Goal: Task Accomplishment & Management: Complete application form

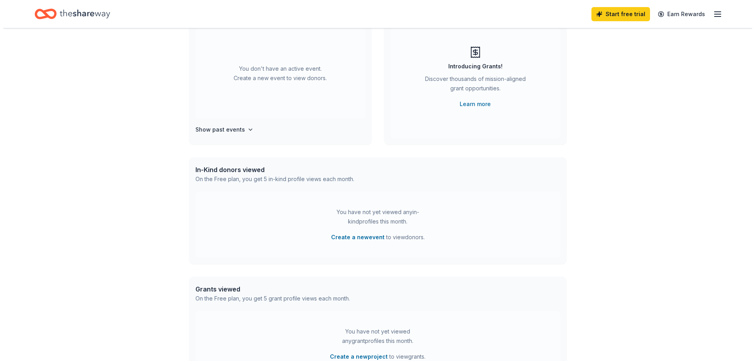
scroll to position [118, 0]
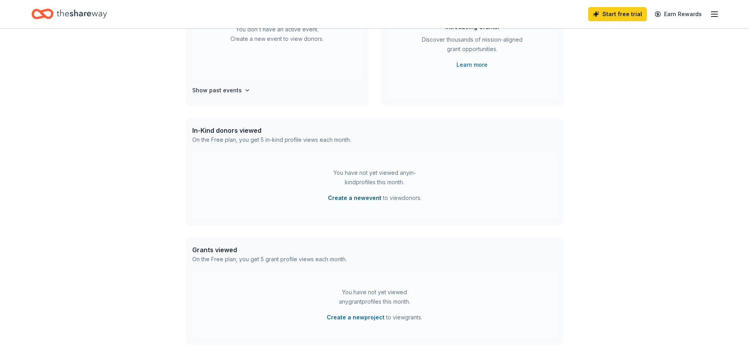
click at [362, 203] on button "Create a new event" at bounding box center [354, 197] width 53 height 9
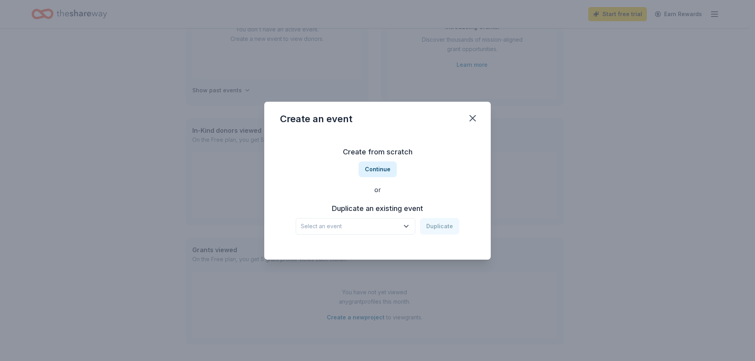
click at [410, 230] on icon "button" at bounding box center [406, 227] width 8 height 8
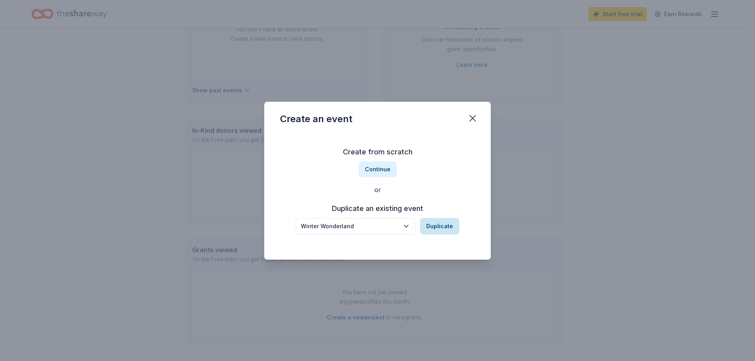
click at [449, 235] on button "Duplicate" at bounding box center [439, 226] width 39 height 17
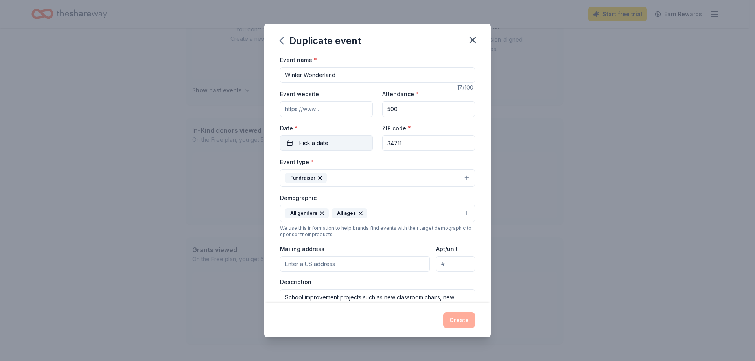
click at [330, 151] on button "Pick a date" at bounding box center [326, 143] width 93 height 16
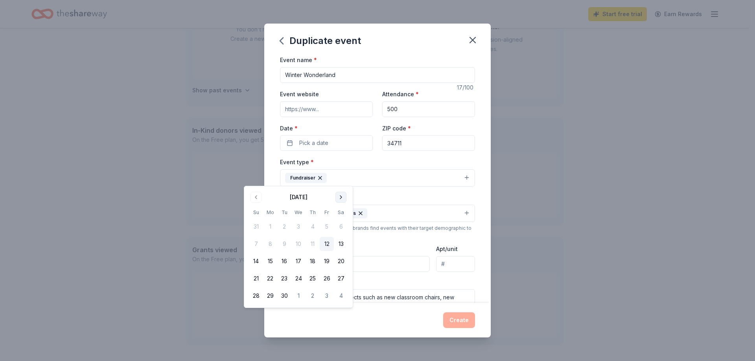
click at [346, 199] on button "Go to next month" at bounding box center [340, 197] width 11 height 11
click at [334, 251] on button "12" at bounding box center [327, 244] width 14 height 14
click at [468, 151] on input "34711" at bounding box center [428, 143] width 93 height 16
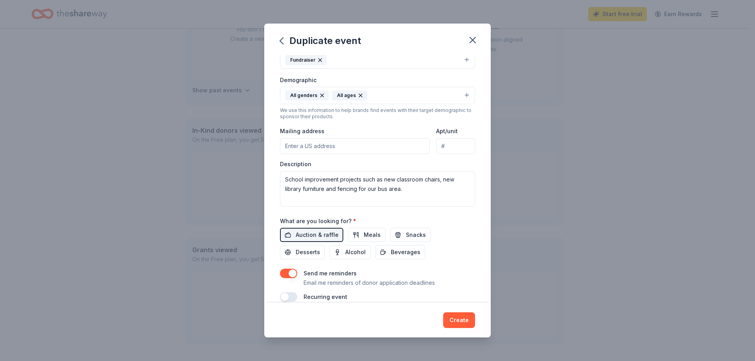
click at [406, 154] on input "Mailing address" at bounding box center [355, 146] width 150 height 16
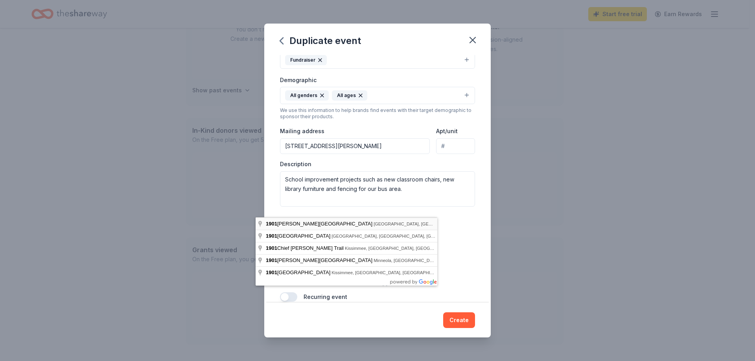
type input "1901 Johns Lake Road, Clermont, FL, 34711"
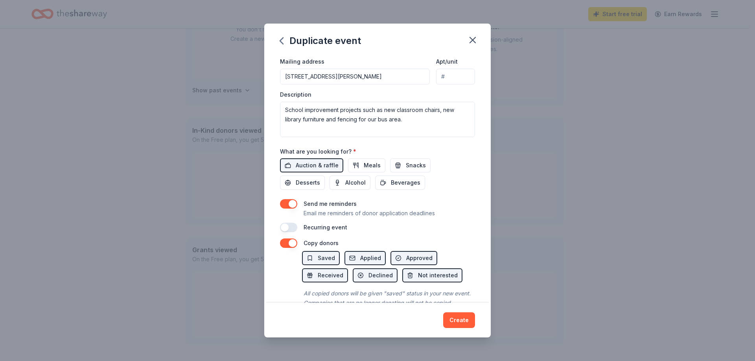
scroll to position [197, 0]
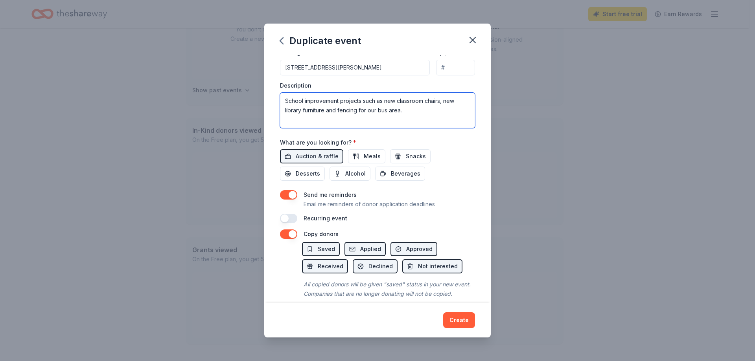
drag, startPoint x: 387, startPoint y: 169, endPoint x: 479, endPoint y: 180, distance: 92.3
click at [475, 128] on textarea "School improvement projects such as new classroom chairs, new library furniture…" at bounding box center [377, 110] width 195 height 35
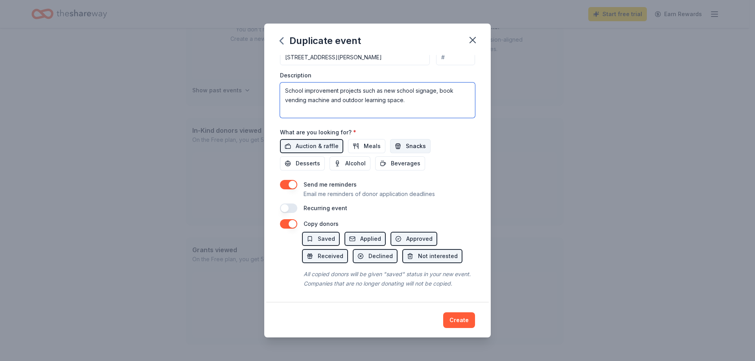
type textarea "School improvement projects such as new school signage, book vending machine an…"
click at [407, 153] on button "Snacks" at bounding box center [410, 146] width 40 height 14
click at [409, 168] on span "Beverages" at bounding box center [405, 163] width 29 height 9
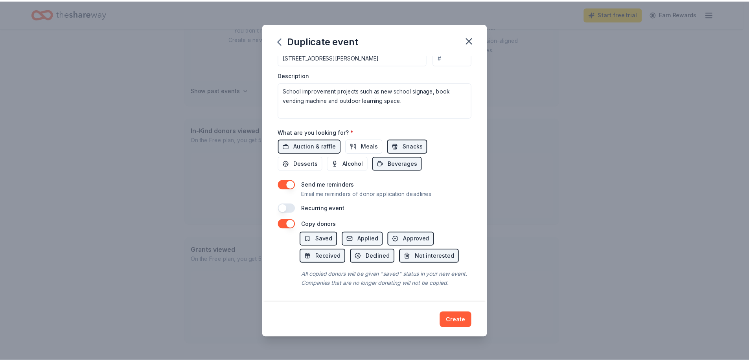
scroll to position [351, 0]
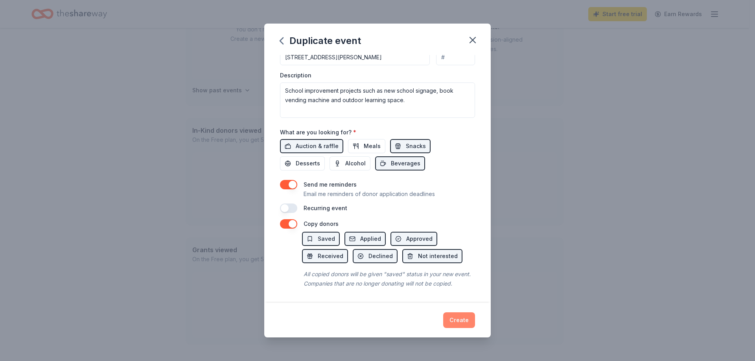
click at [474, 318] on button "Create" at bounding box center [459, 321] width 32 height 16
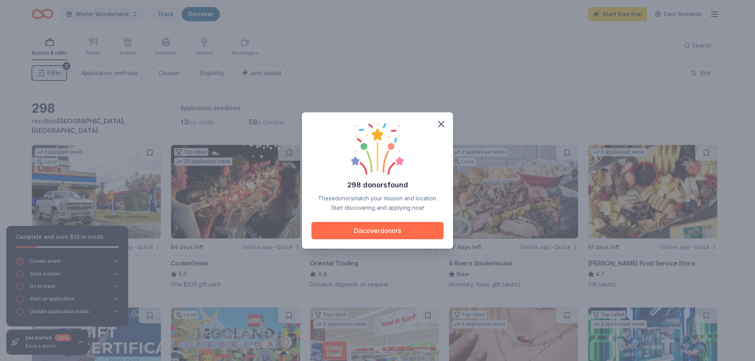
click at [389, 236] on button "Discover donors" at bounding box center [377, 230] width 132 height 17
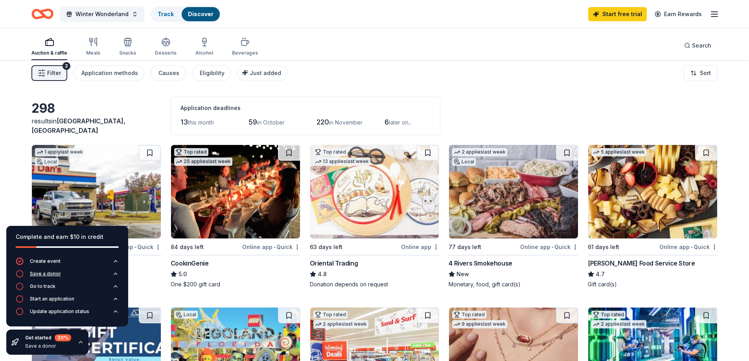
click at [106, 270] on button "Save a donor" at bounding box center [67, 276] width 103 height 13
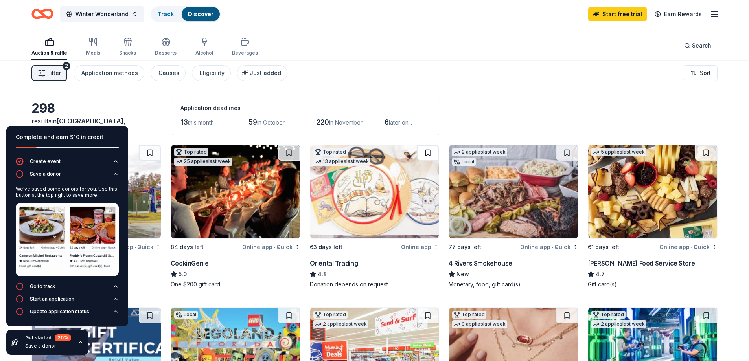
click at [422, 161] on button at bounding box center [428, 153] width 22 height 16
click at [112, 283] on icon "button" at bounding box center [115, 286] width 6 height 6
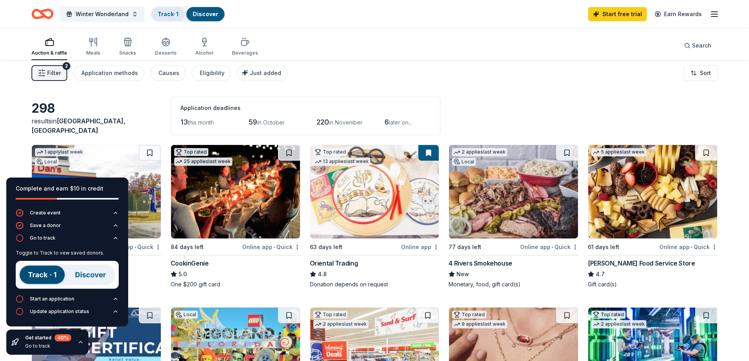
click at [178, 16] on link "Track · 1" at bounding box center [168, 14] width 21 height 7
click at [218, 11] on link "Discover" at bounding box center [206, 14] width 26 height 7
click at [178, 14] on link "Track · 1" at bounding box center [168, 14] width 21 height 7
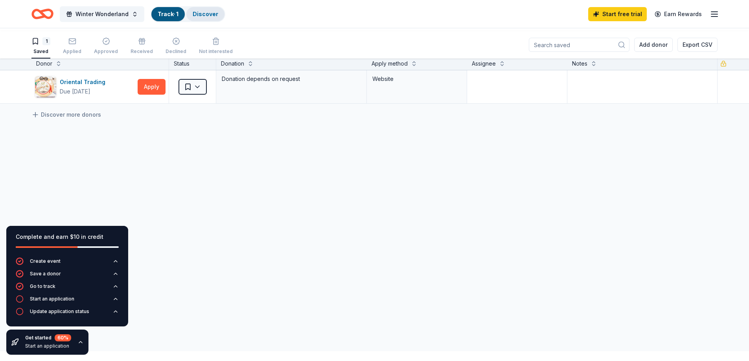
click at [218, 13] on link "Discover" at bounding box center [206, 14] width 26 height 7
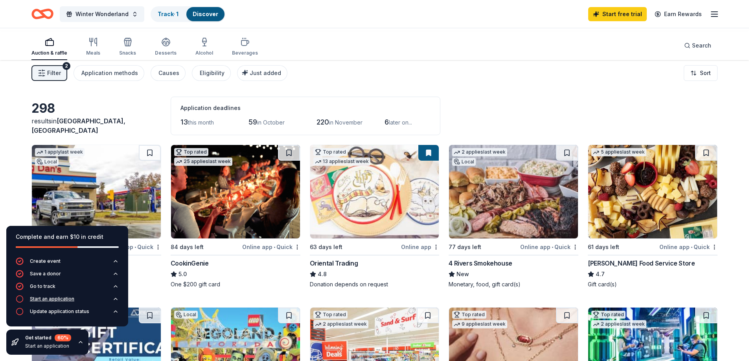
click at [103, 295] on button "Start an application" at bounding box center [67, 301] width 103 height 13
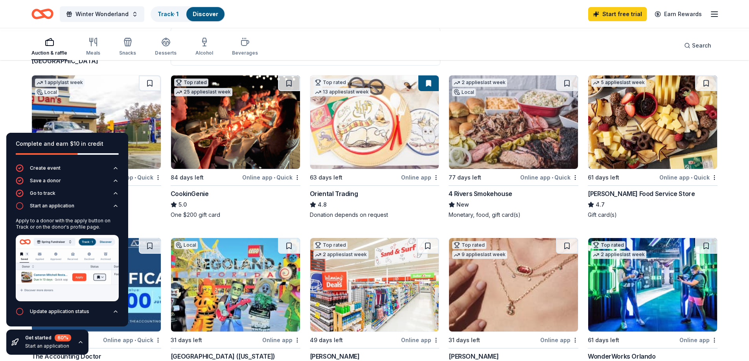
scroll to position [79, 0]
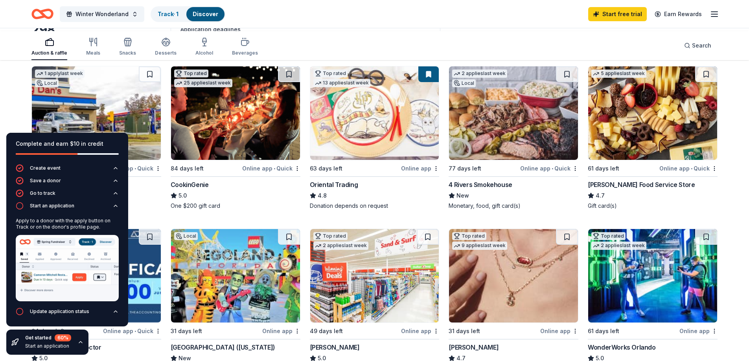
click at [504, 160] on img at bounding box center [513, 113] width 129 height 94
click at [114, 311] on icon "button" at bounding box center [115, 312] width 3 height 2
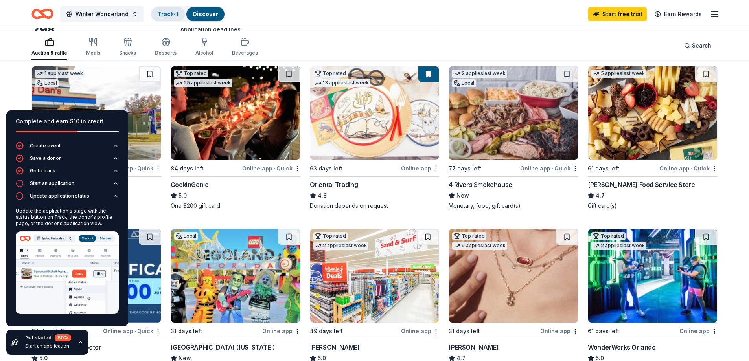
click at [178, 15] on link "Track · 1" at bounding box center [168, 14] width 21 height 7
click at [178, 14] on link "Track · 1" at bounding box center [168, 14] width 21 height 7
click at [178, 13] on link "Track · 1" at bounding box center [168, 14] width 21 height 7
click at [327, 20] on div "Winter Wonderland Track · 1 Discover Start free trial Earn Rewards" at bounding box center [374, 14] width 686 height 18
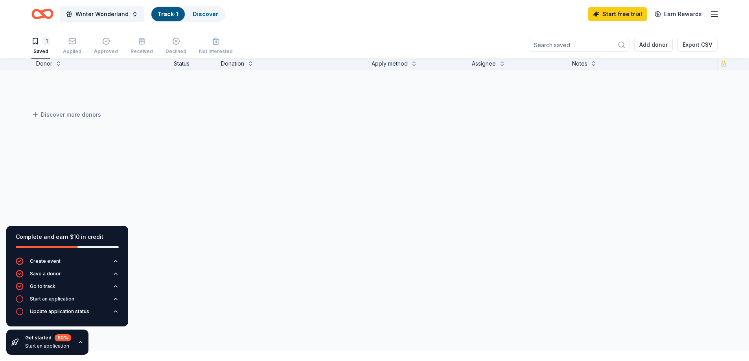
scroll to position [0, 0]
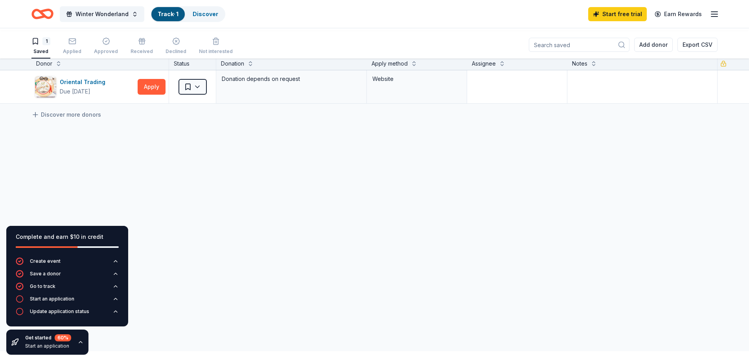
click at [178, 11] on link "Track · 1" at bounding box center [168, 14] width 21 height 7
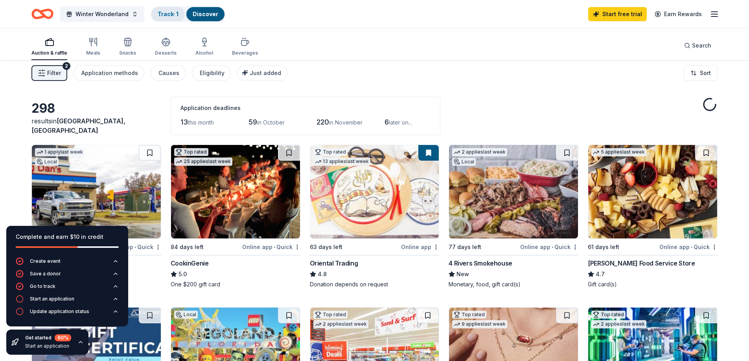
click at [178, 14] on link "Track · 1" at bounding box center [168, 14] width 21 height 7
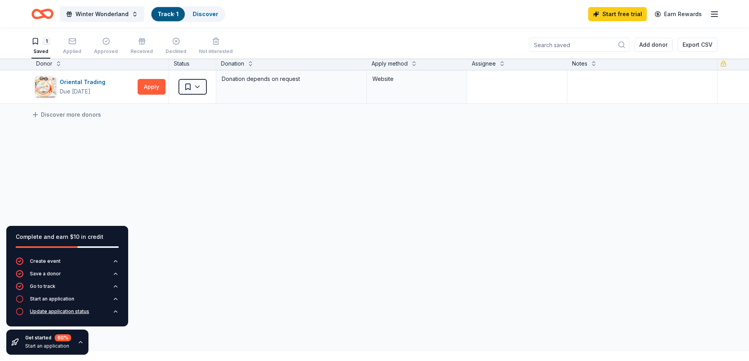
click at [112, 309] on icon "button" at bounding box center [115, 312] width 6 height 6
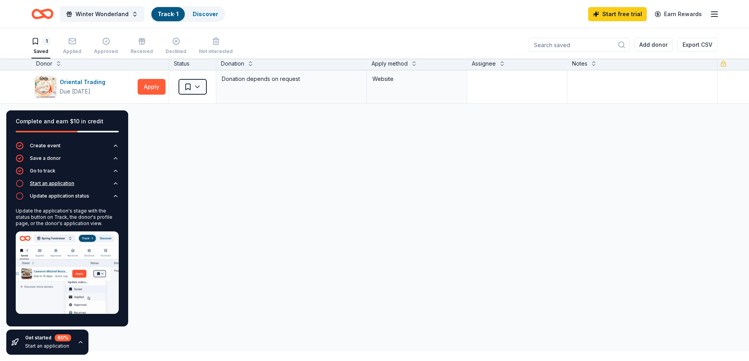
click at [24, 180] on icon "button" at bounding box center [20, 184] width 8 height 8
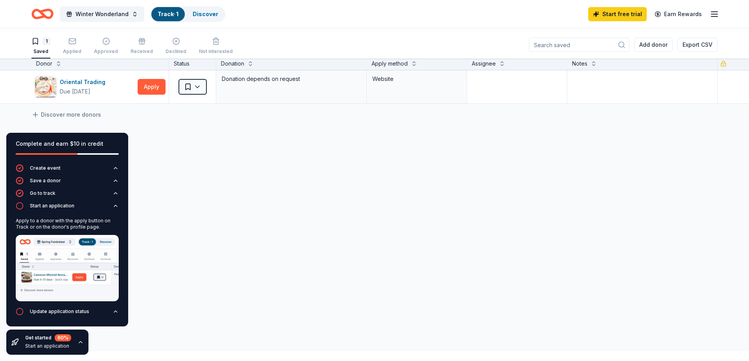
click at [247, 175] on div "Oriental Trading Due in 63 days Apply Saved Donation depends on request Website…" at bounding box center [374, 160] width 749 height 181
click at [206, 157] on div "Oriental Trading Due in 63 days Apply Saved Donation depends on request Website…" at bounding box center [374, 160] width 749 height 181
click at [327, 46] on div "1 Saved Applied Approved Received Declined Not interested Add donor Export CSV" at bounding box center [374, 45] width 686 height 28
click at [209, 106] on html "Winter Wonderland Track · 1 Discover Start free trial Earn Rewards 1 Saved Appl…" at bounding box center [374, 180] width 749 height 361
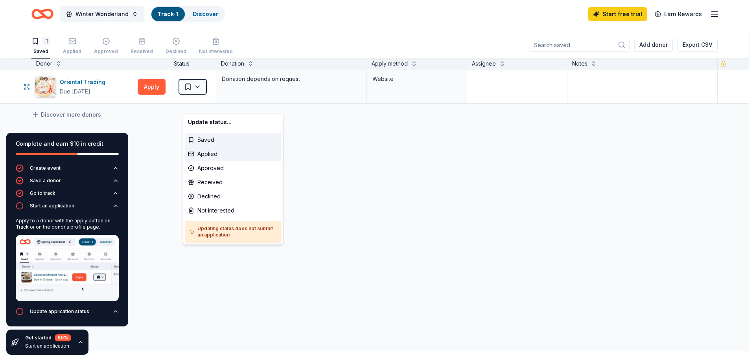
click at [207, 161] on div "Applied" at bounding box center [233, 154] width 97 height 14
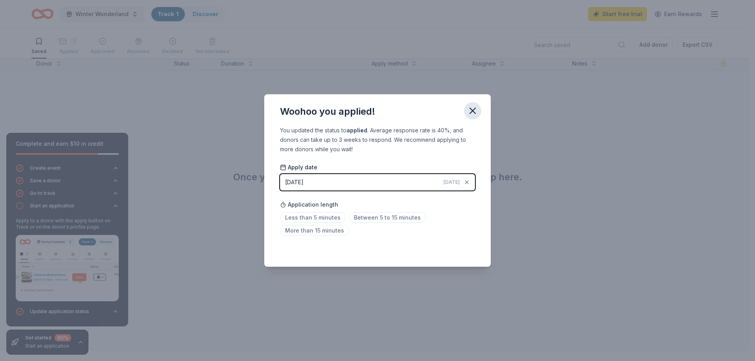
click at [478, 105] on icon "button" at bounding box center [472, 110] width 11 height 11
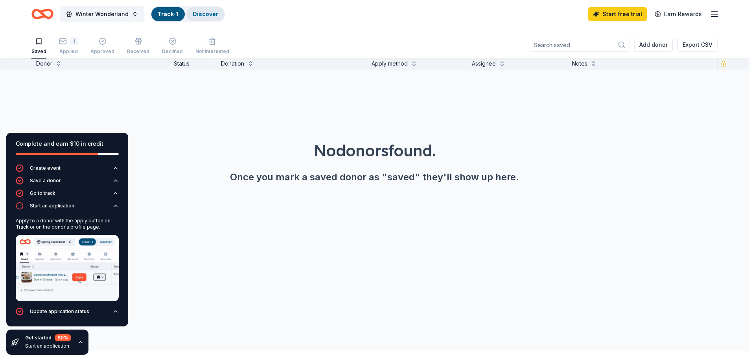
click at [218, 15] on link "Discover" at bounding box center [206, 14] width 26 height 7
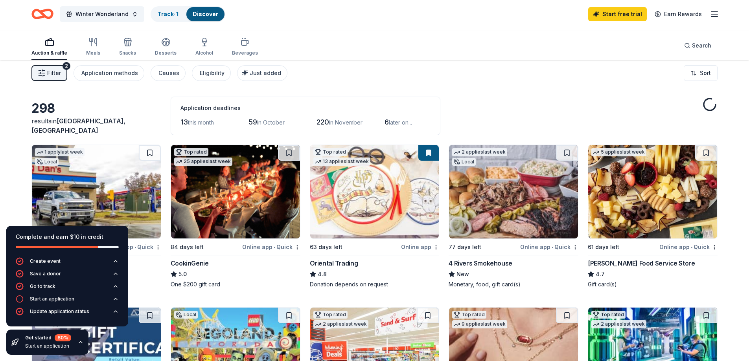
click at [144, 116] on div "298" at bounding box center [96, 109] width 130 height 16
click at [114, 232] on div "Complete and earn $10 in credit" at bounding box center [67, 236] width 103 height 9
click at [564, 117] on div "298 results in Clermont, FL Application deadlines 13 this month 59 in October 2…" at bounding box center [374, 116] width 686 height 39
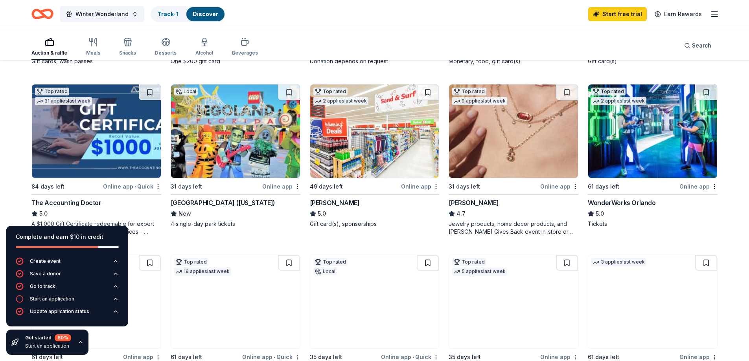
scroll to position [236, 0]
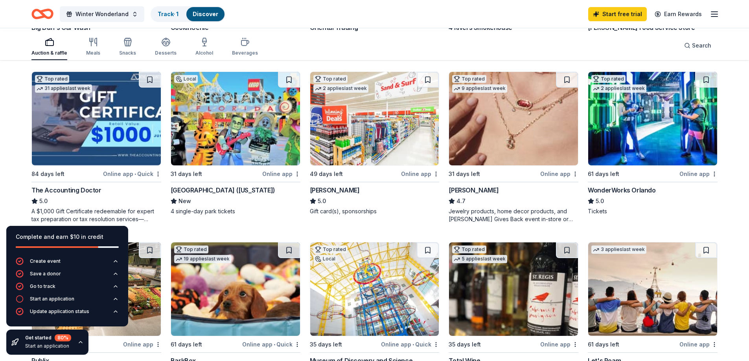
click at [235, 166] on img at bounding box center [235, 119] width 129 height 94
click at [180, 12] on link "Track · 2" at bounding box center [169, 14] width 22 height 7
click at [180, 14] on link "Track · 2" at bounding box center [169, 14] width 22 height 7
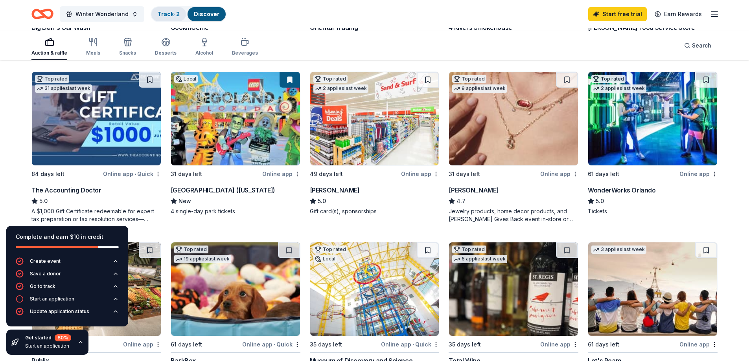
click at [180, 14] on link "Track · 2" at bounding box center [169, 14] width 22 height 7
click at [180, 13] on link "Track · 2" at bounding box center [169, 14] width 22 height 7
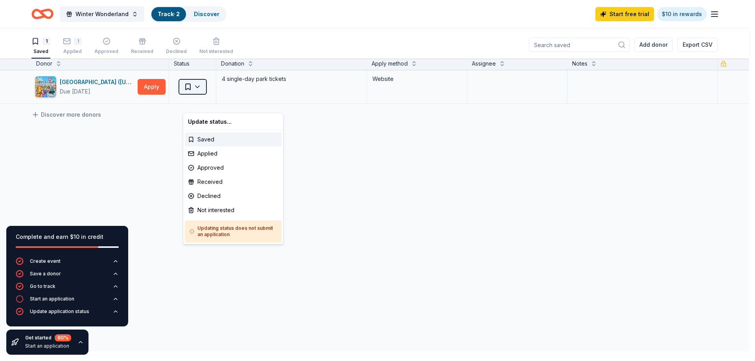
click at [208, 98] on html "Winter Wonderland Track · 2 Discover Start free trial $10 in rewards 1 Saved 1 …" at bounding box center [377, 180] width 755 height 361
click at [215, 161] on div "Applied" at bounding box center [233, 154] width 97 height 14
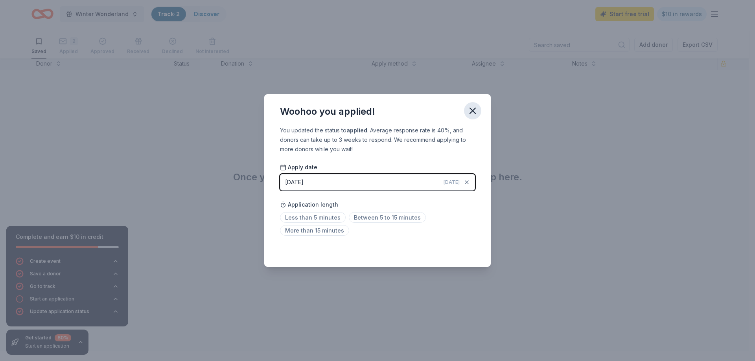
click at [478, 105] on icon "button" at bounding box center [472, 110] width 11 height 11
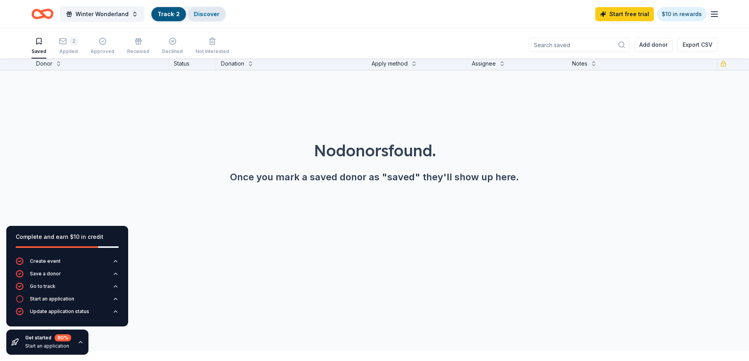
click at [219, 11] on link "Discover" at bounding box center [207, 14] width 26 height 7
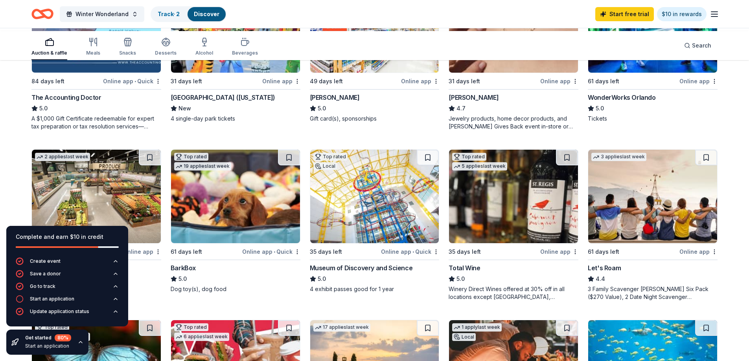
scroll to position [315, 0]
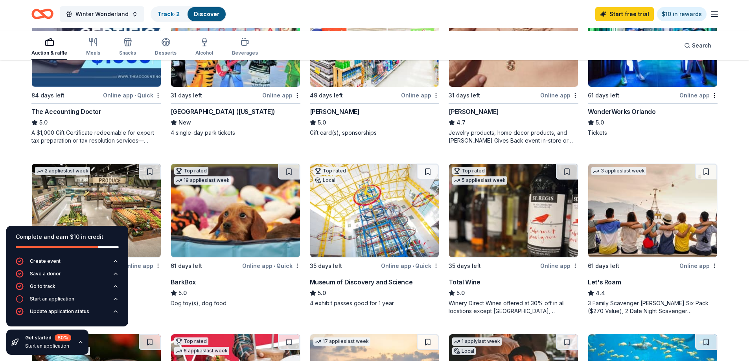
click at [510, 87] on img at bounding box center [513, 40] width 129 height 94
click at [180, 15] on link "Track · 3" at bounding box center [169, 14] width 22 height 7
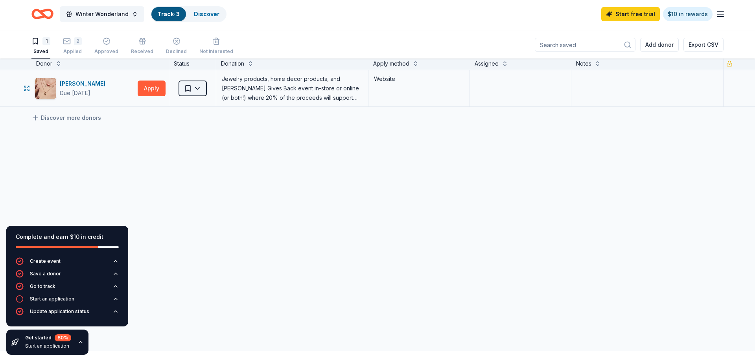
click at [206, 106] on html "Winter Wonderland Track · 3 Discover Start free trial $10 in rewards 1 Saved 2 …" at bounding box center [377, 180] width 755 height 361
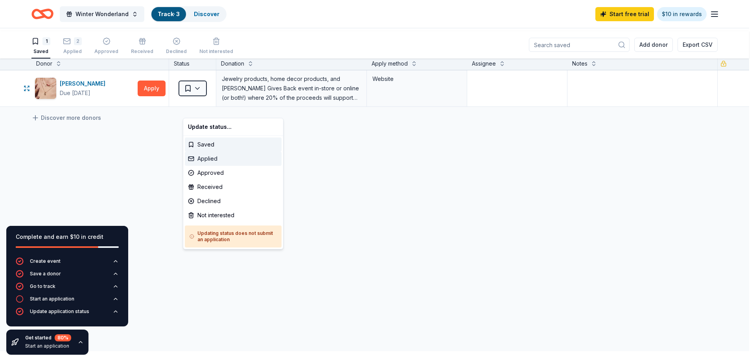
click at [219, 166] on div "Applied" at bounding box center [233, 159] width 97 height 14
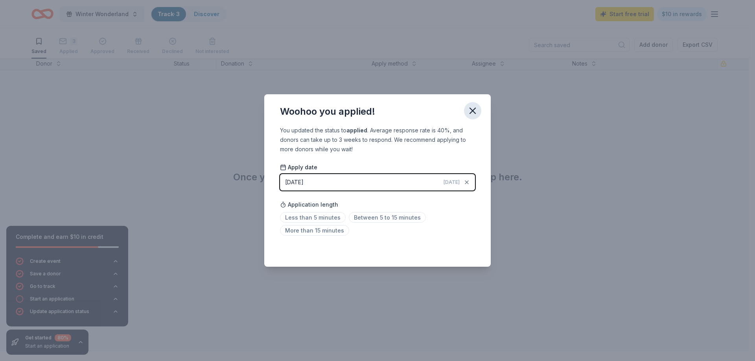
click at [478, 105] on icon "button" at bounding box center [472, 110] width 11 height 11
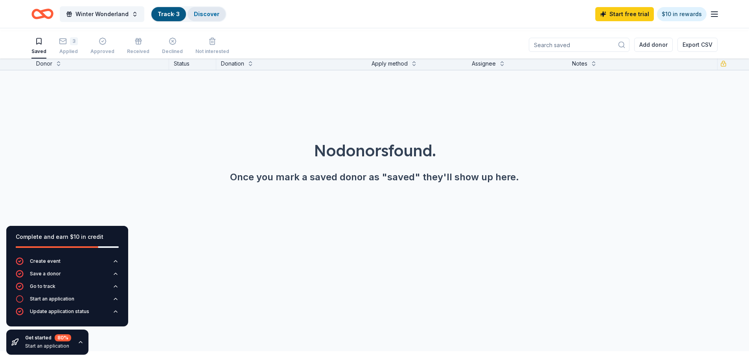
click at [219, 15] on link "Discover" at bounding box center [207, 14] width 26 height 7
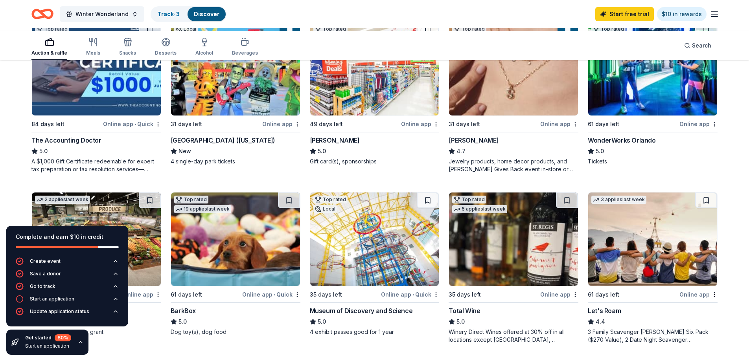
scroll to position [275, 0]
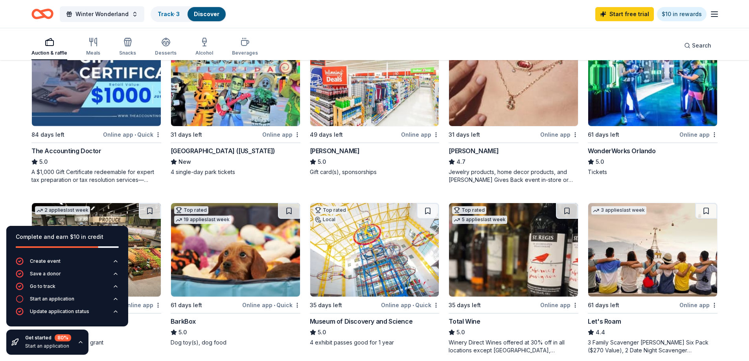
click at [637, 126] on img at bounding box center [652, 80] width 129 height 94
click at [180, 15] on link "Track · 4" at bounding box center [169, 14] width 22 height 7
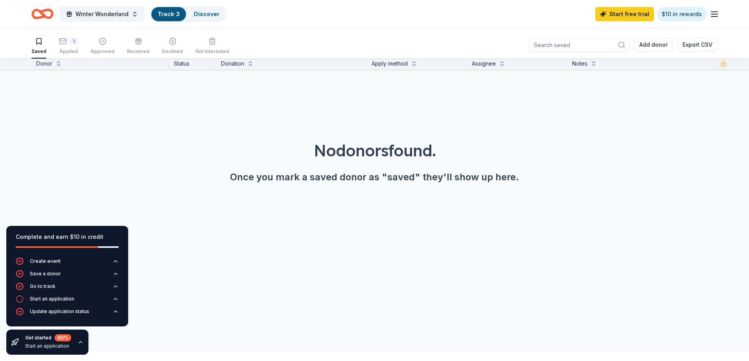
scroll to position [0, 0]
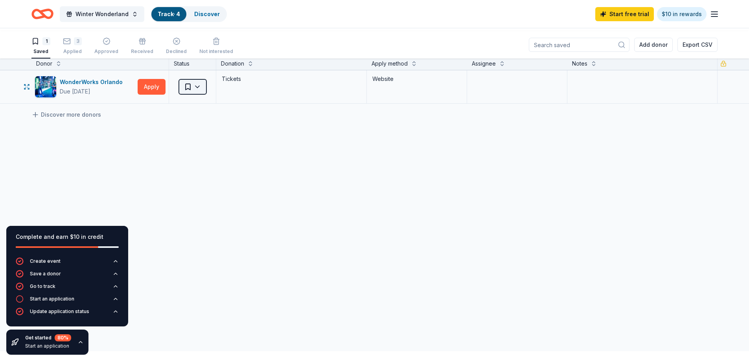
click at [210, 100] on html "Winter Wonderland Track · 4 Discover Start free trial $10 in rewards 1 Saved 3 …" at bounding box center [374, 180] width 749 height 361
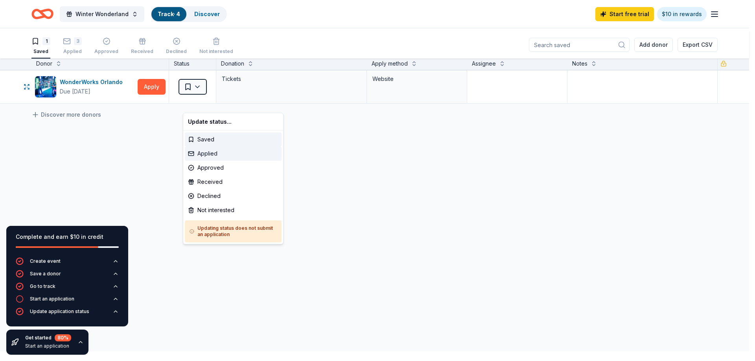
click at [212, 161] on div "Applied" at bounding box center [233, 154] width 97 height 14
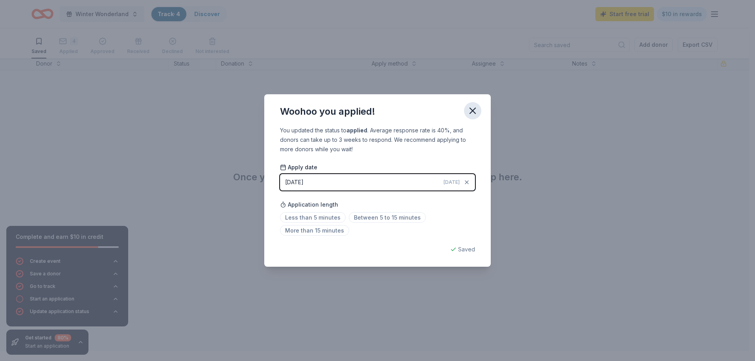
click at [475, 108] on icon "button" at bounding box center [473, 111] width 6 height 6
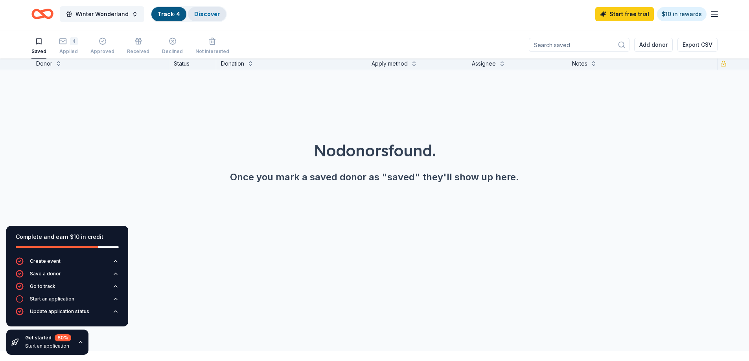
click at [220, 17] on link "Discover" at bounding box center [207, 14] width 26 height 7
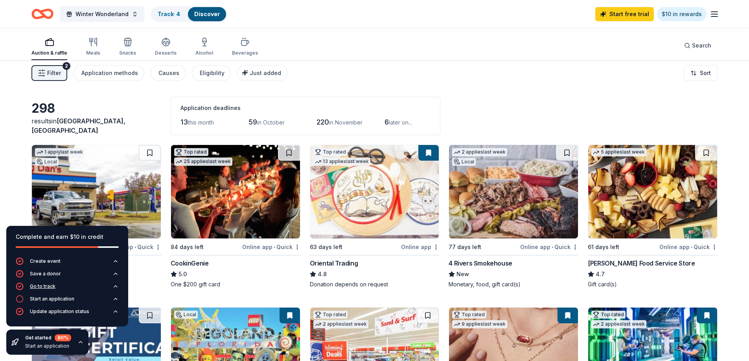
scroll to position [39, 0]
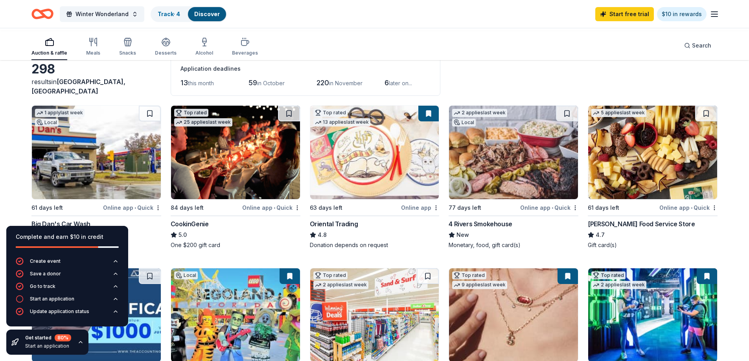
click at [110, 232] on div "Complete and earn $10 in credit" at bounding box center [67, 236] width 103 height 9
click at [24, 220] on div "Complete and earn $10 in credit Create event Save a donor Go to track Start an …" at bounding box center [67, 291] width 134 height 142
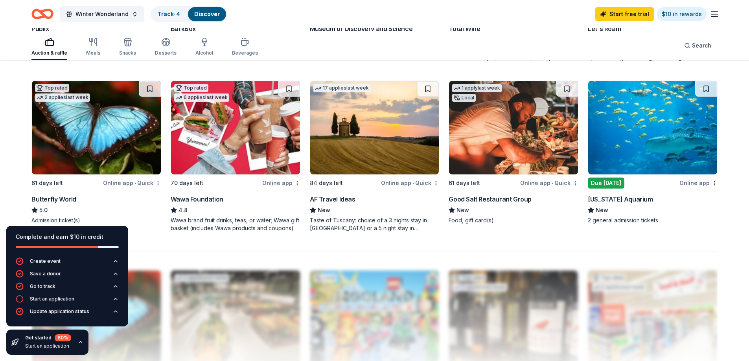
scroll to position [511, 0]
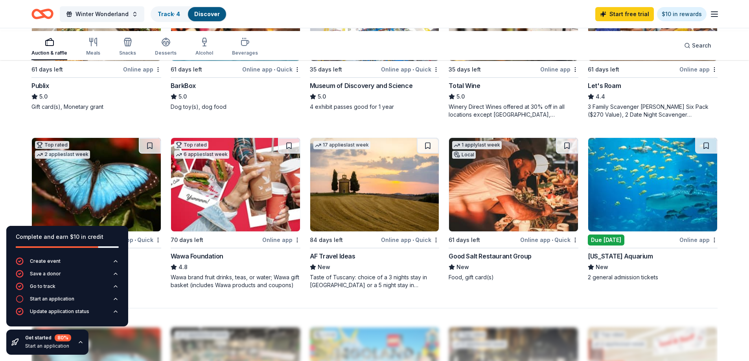
click at [82, 61] on img at bounding box center [96, 14] width 129 height 94
click at [180, 15] on link "Track · 5" at bounding box center [169, 14] width 22 height 7
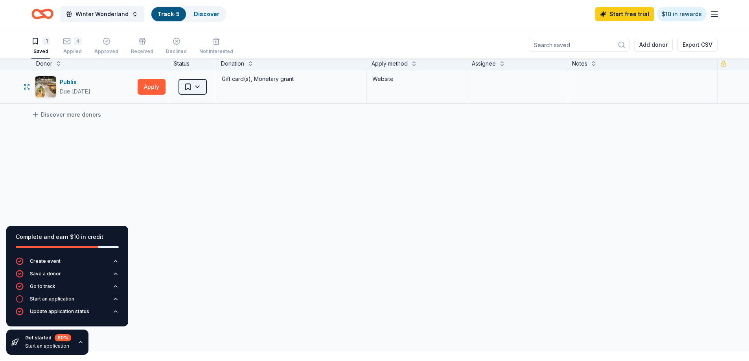
click at [206, 101] on html "Winter Wonderland Track · 5 Discover Start free trial $10 in rewards 1 Saved 4 …" at bounding box center [374, 180] width 749 height 361
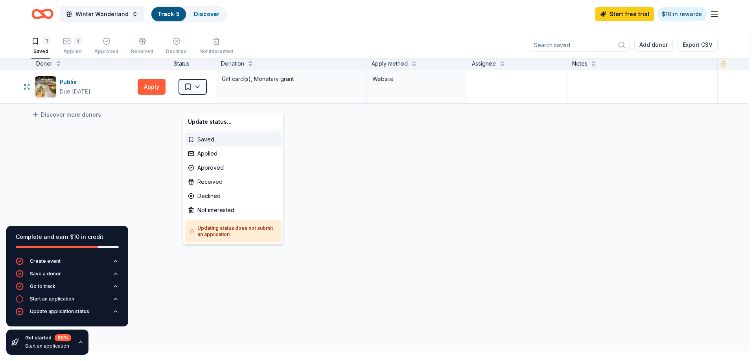
click at [248, 143] on div "Saved" at bounding box center [233, 139] width 97 height 14
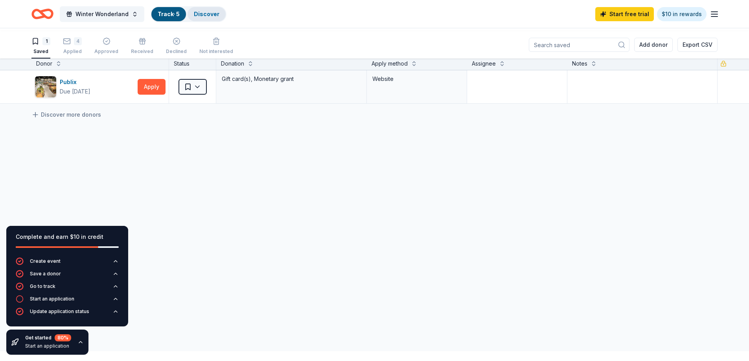
click at [219, 17] on link "Discover" at bounding box center [207, 14] width 26 height 7
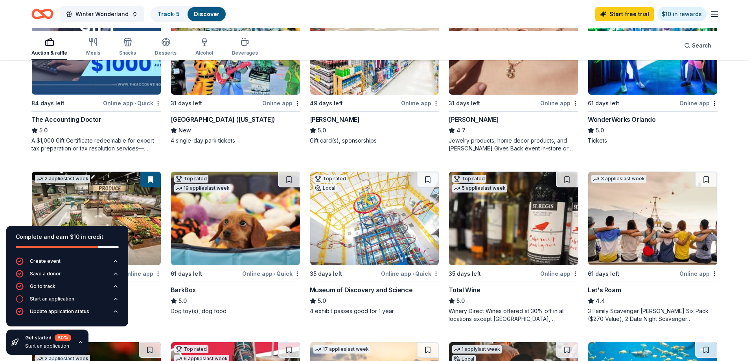
scroll to position [315, 0]
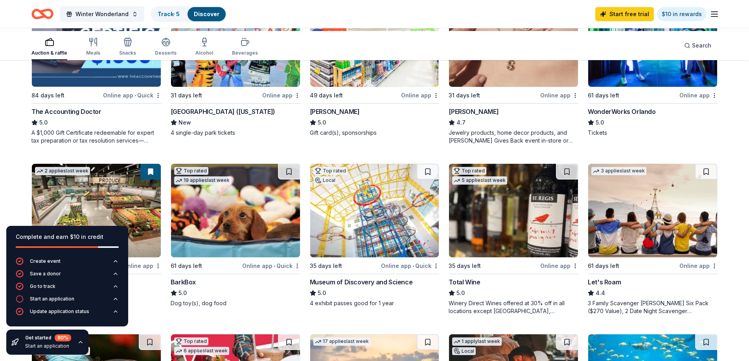
click at [367, 87] on img at bounding box center [374, 40] width 129 height 94
click at [710, 17] on icon "button" at bounding box center [714, 13] width 9 height 9
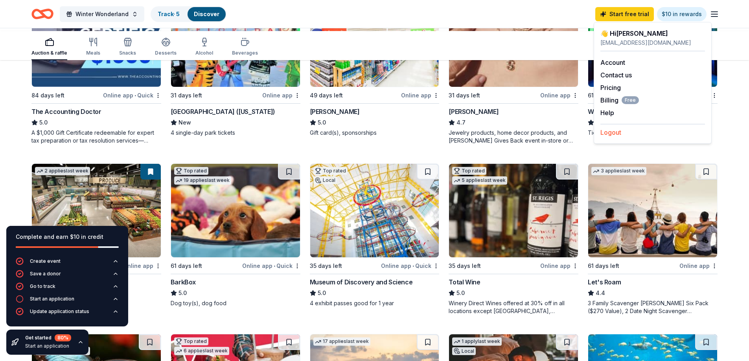
click at [618, 137] on button "Logout" at bounding box center [610, 132] width 21 height 9
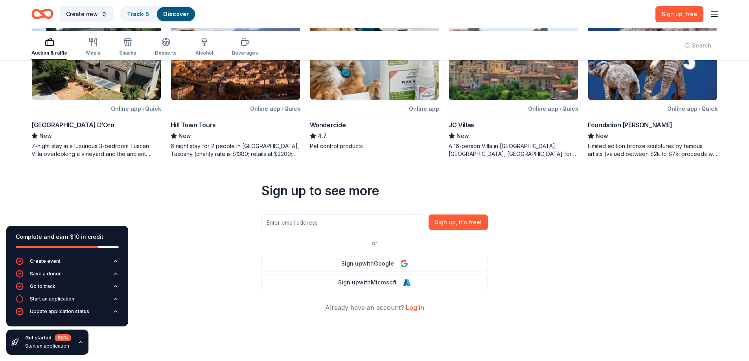
scroll to position [66, 0]
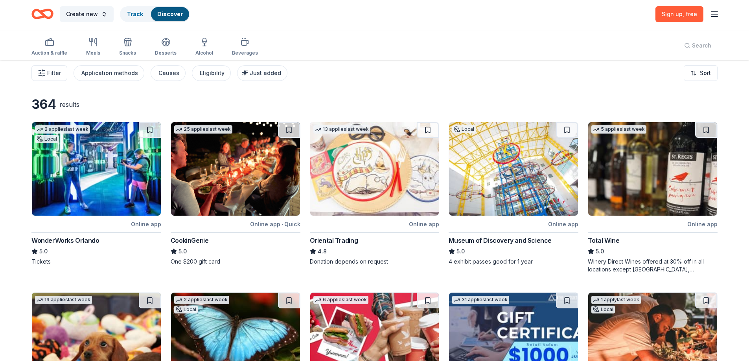
click at [710, 17] on icon "button" at bounding box center [714, 13] width 9 height 9
click at [630, 83] on div "Log in" at bounding box center [652, 76] width 105 height 13
click at [611, 83] on button "Log in" at bounding box center [609, 78] width 18 height 9
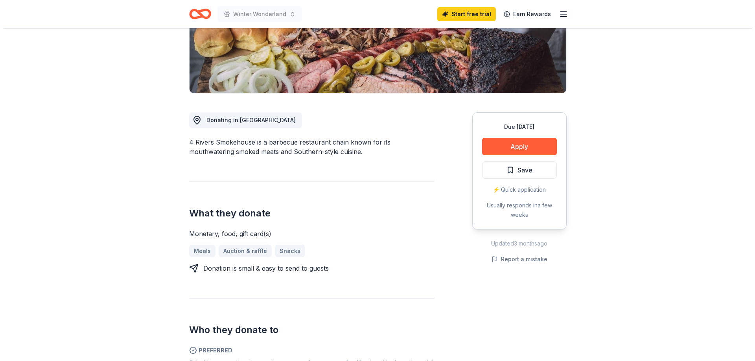
scroll to position [157, 0]
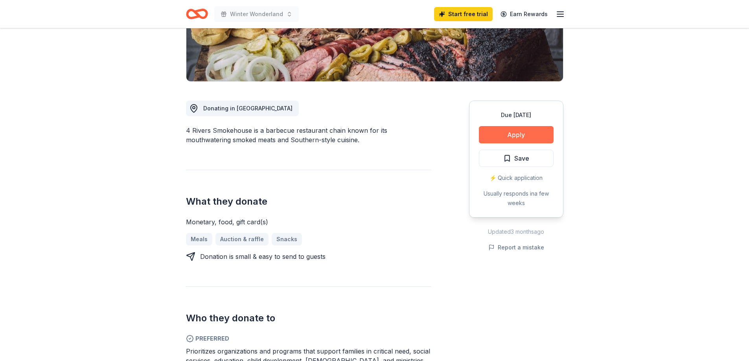
click at [502, 143] on button "Apply" at bounding box center [516, 134] width 75 height 17
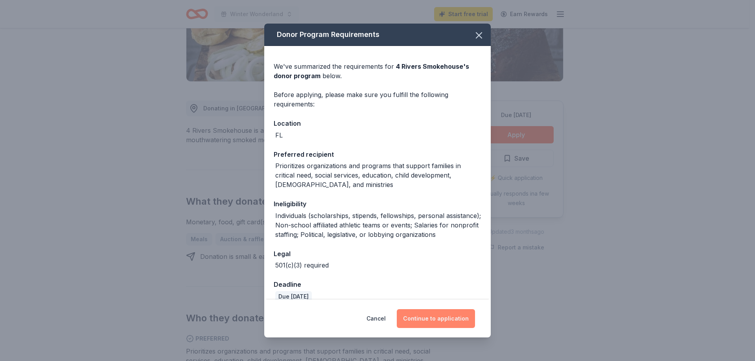
click at [456, 314] on button "Continue to application" at bounding box center [436, 318] width 78 height 19
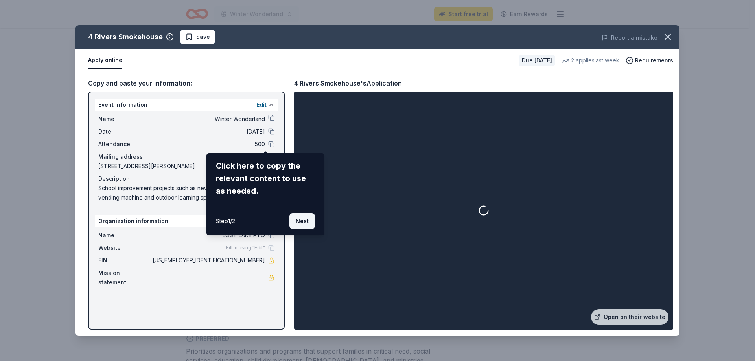
click at [289, 229] on button "Next" at bounding box center [302, 221] width 26 height 16
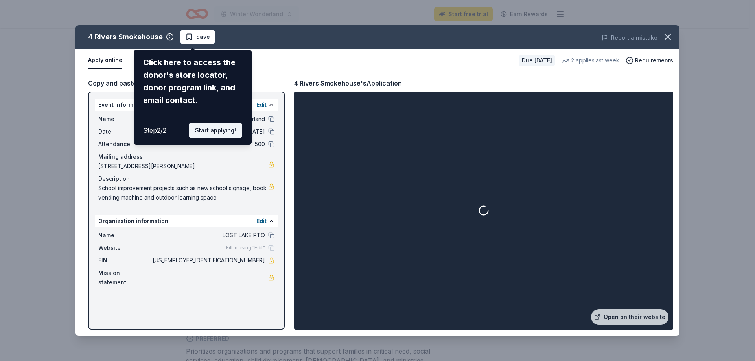
click at [220, 138] on button "Start applying!" at bounding box center [215, 131] width 53 height 16
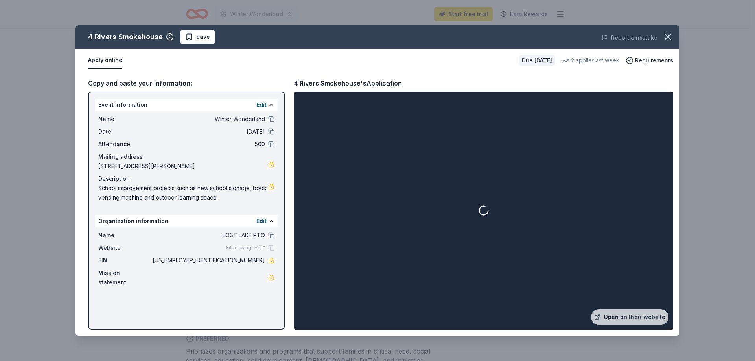
scroll to position [61, 0]
click at [120, 69] on button "Apply online" at bounding box center [105, 60] width 34 height 17
click at [647, 65] on span "Requirements" at bounding box center [654, 60] width 38 height 9
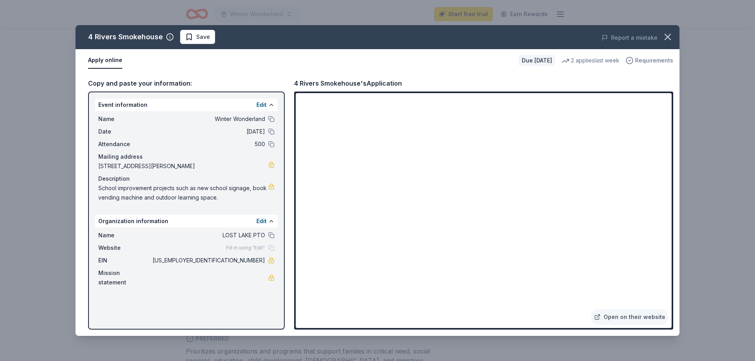
click at [644, 65] on span "Requirements" at bounding box center [654, 60] width 38 height 9
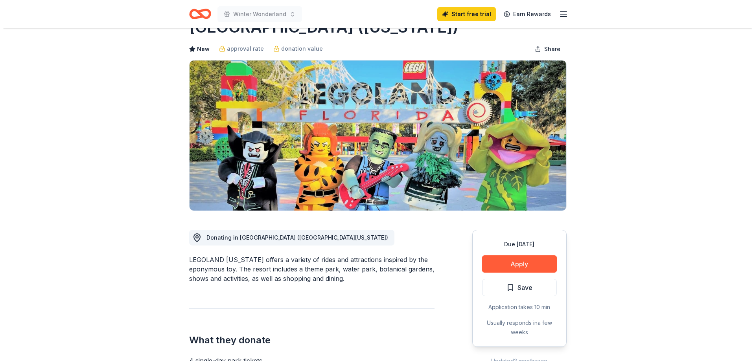
scroll to position [157, 0]
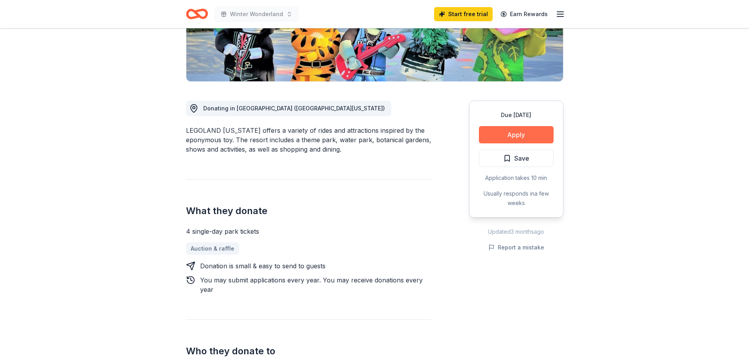
click at [504, 143] on button "Apply" at bounding box center [516, 134] width 75 height 17
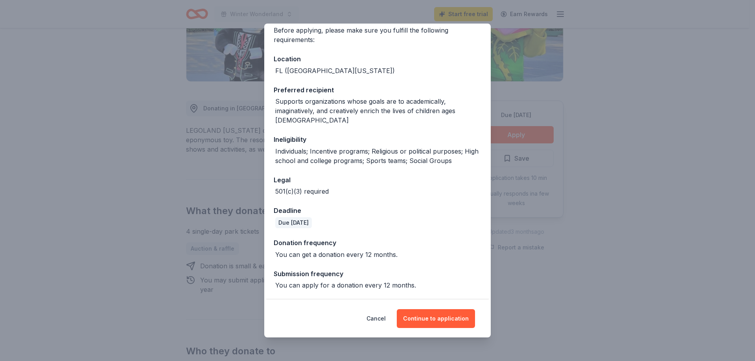
scroll to position [150, 0]
click at [446, 313] on button "Continue to application" at bounding box center [436, 318] width 78 height 19
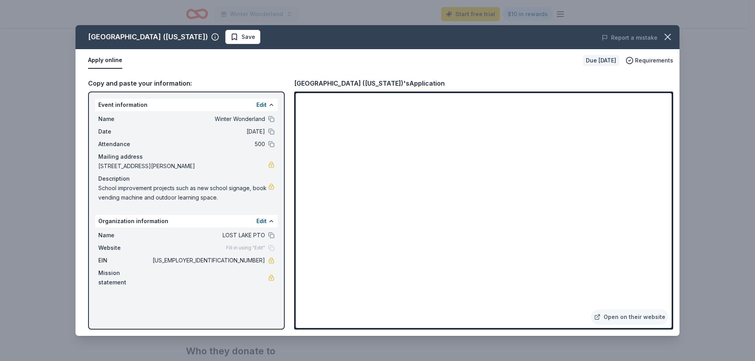
click at [160, 88] on div "Copy and paste your information:" at bounding box center [186, 83] width 197 height 10
click at [230, 202] on span "School improvement projects such as new school signage, book vending machine an…" at bounding box center [183, 193] width 170 height 19
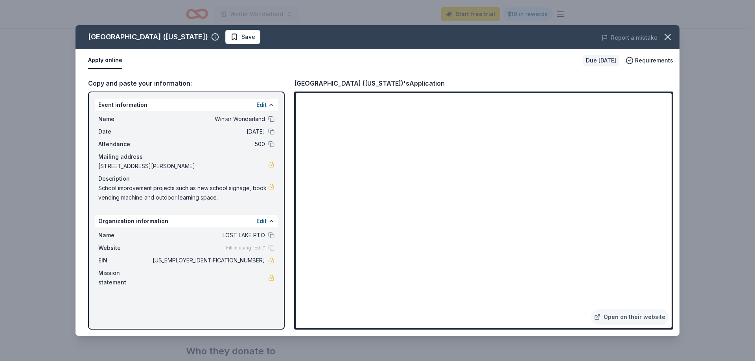
drag, startPoint x: 230, startPoint y: 234, endPoint x: 241, endPoint y: 240, distance: 12.3
click at [241, 202] on span "School improvement projects such as new school signage, book vending machine an…" at bounding box center [183, 193] width 170 height 19
click at [268, 239] on button at bounding box center [271, 235] width 6 height 6
click at [268, 264] on link at bounding box center [271, 261] width 6 height 6
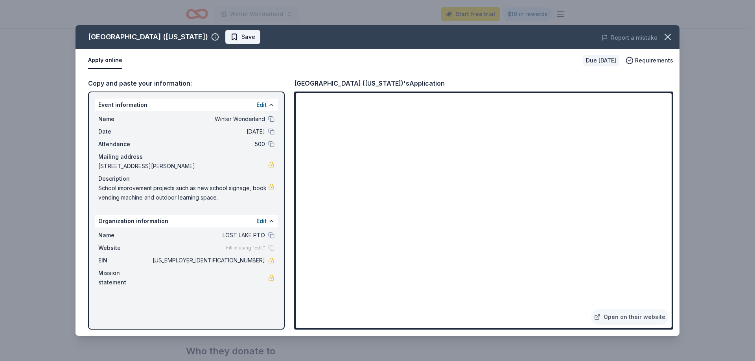
click at [250, 42] on span "Save" at bounding box center [248, 36] width 14 height 9
click at [664, 42] on icon "button" at bounding box center [667, 36] width 11 height 11
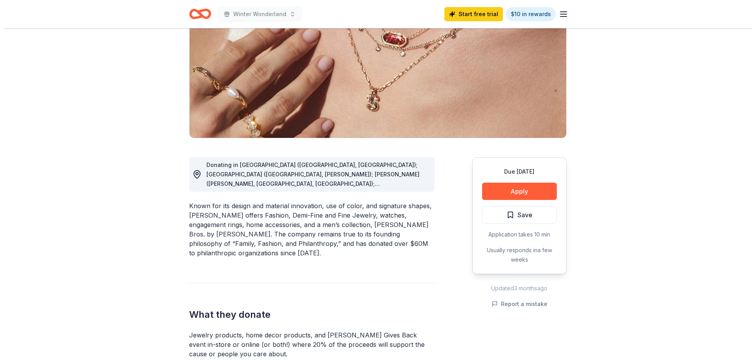
scroll to position [118, 0]
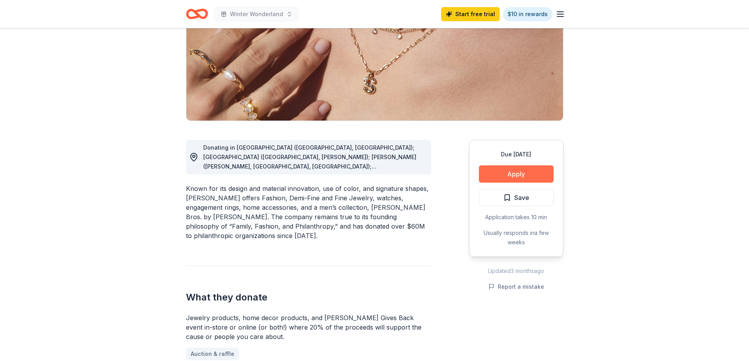
click at [492, 183] on button "Apply" at bounding box center [516, 174] width 75 height 17
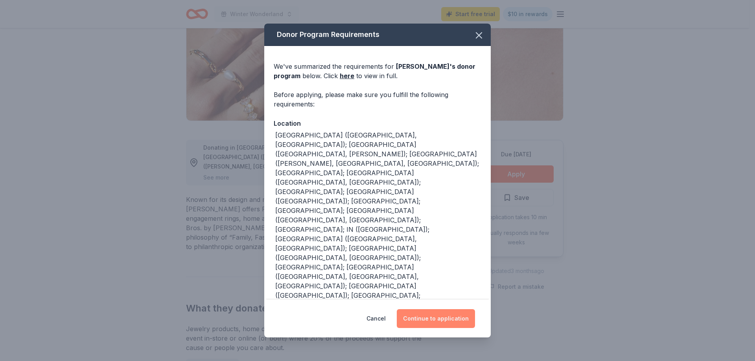
click at [461, 311] on button "Continue to application" at bounding box center [436, 318] width 78 height 19
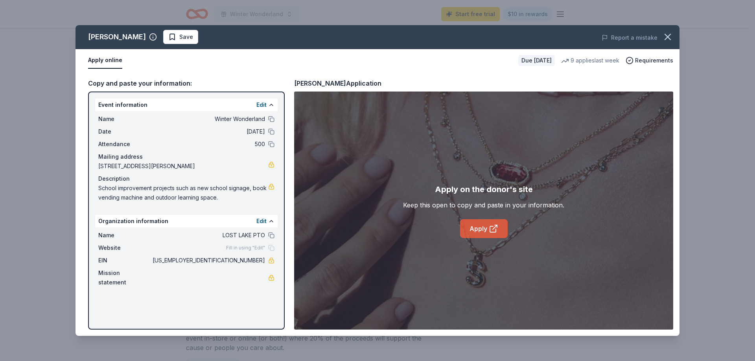
click at [493, 232] on icon at bounding box center [493, 229] width 6 height 6
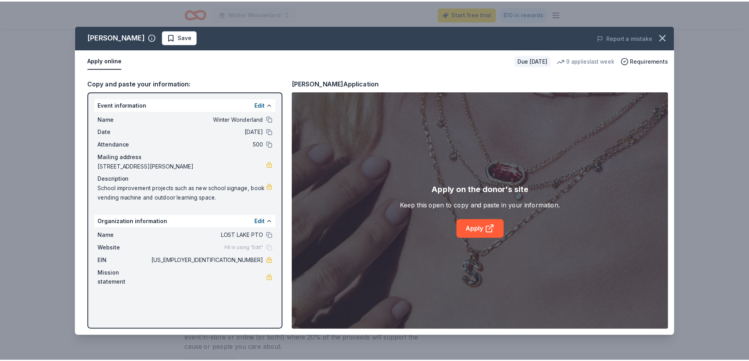
scroll to position [61, 0]
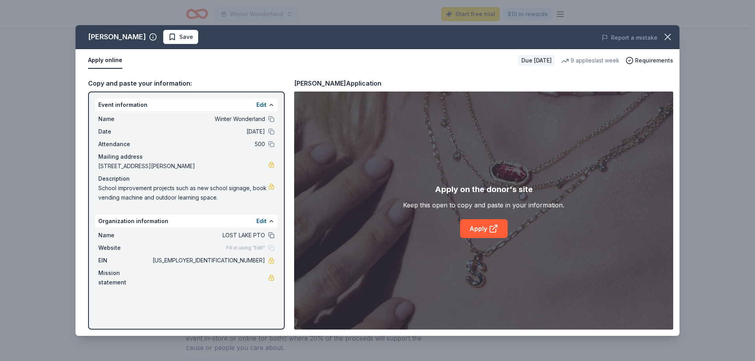
click at [268, 239] on button at bounding box center [271, 235] width 6 height 6
click at [182, 42] on span "Save" at bounding box center [180, 36] width 25 height 9
click at [663, 42] on icon "button" at bounding box center [667, 36] width 11 height 11
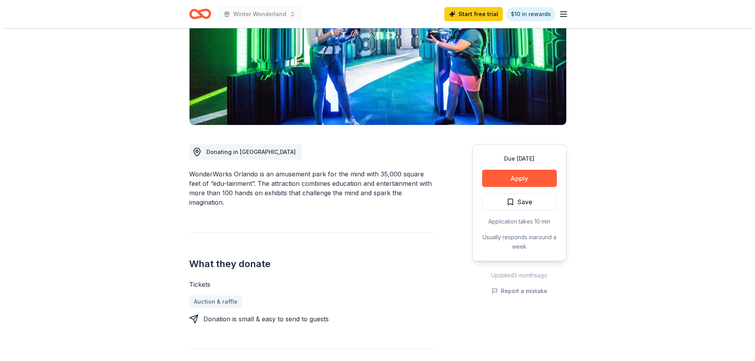
scroll to position [157, 0]
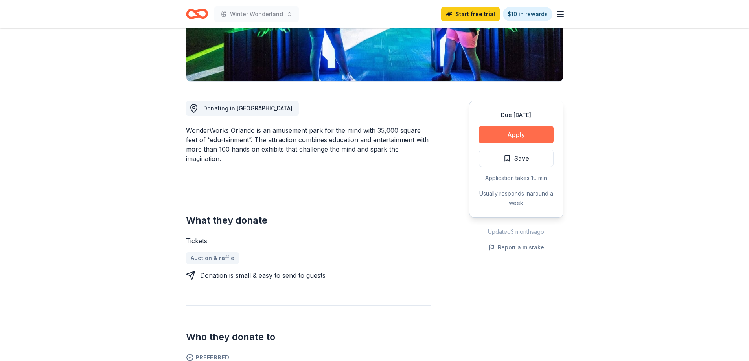
click at [499, 143] on button "Apply" at bounding box center [516, 134] width 75 height 17
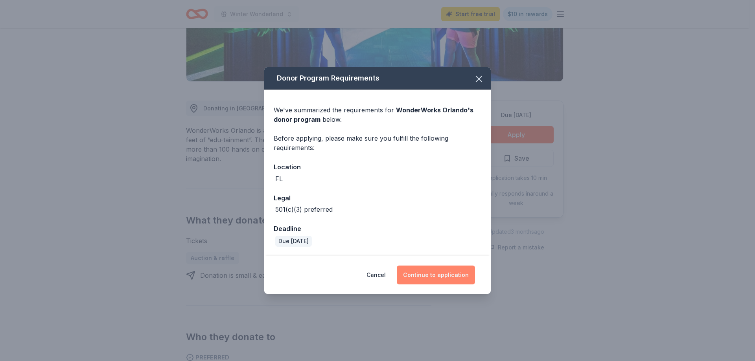
click at [454, 285] on button "Continue to application" at bounding box center [436, 275] width 78 height 19
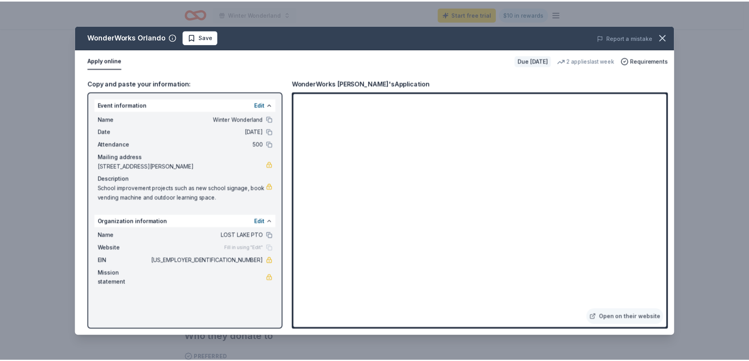
scroll to position [61, 0]
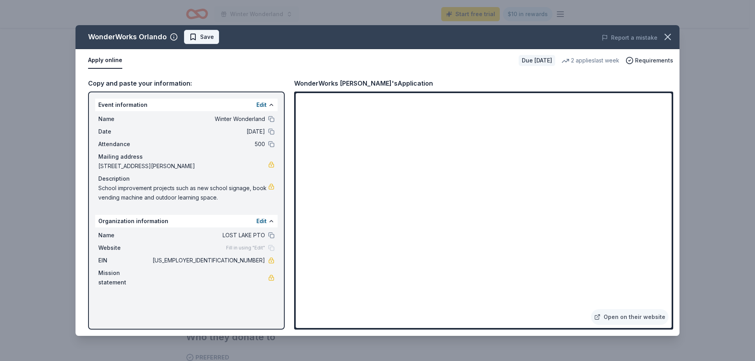
click at [214, 42] on span "Save" at bounding box center [201, 36] width 25 height 9
click at [662, 42] on icon "button" at bounding box center [667, 36] width 11 height 11
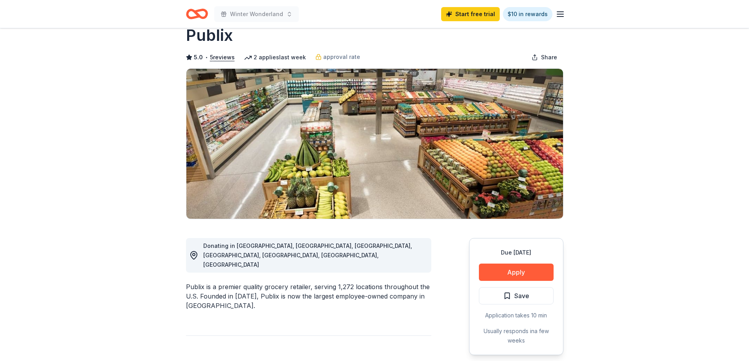
scroll to position [79, 0]
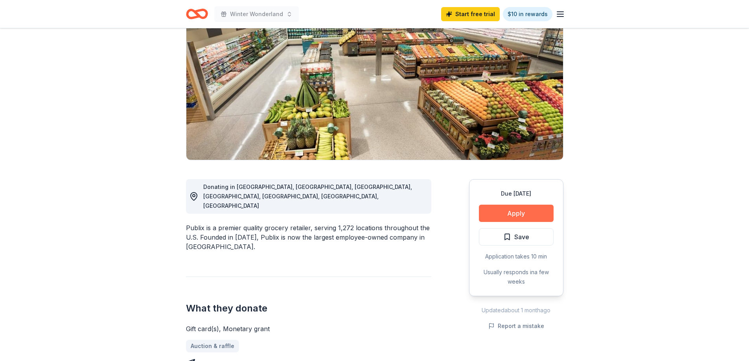
click at [502, 222] on button "Apply" at bounding box center [516, 213] width 75 height 17
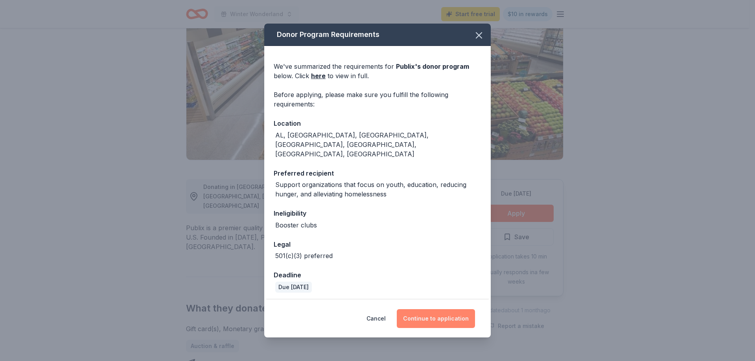
click at [452, 309] on button "Continue to application" at bounding box center [436, 318] width 78 height 19
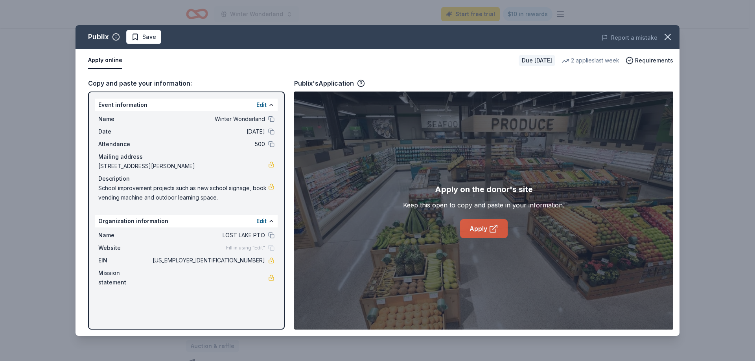
click at [489, 238] on link "Apply" at bounding box center [484, 228] width 48 height 19
click at [156, 42] on span "Save" at bounding box center [149, 36] width 14 height 9
click at [665, 40] on icon "button" at bounding box center [668, 37] width 6 height 6
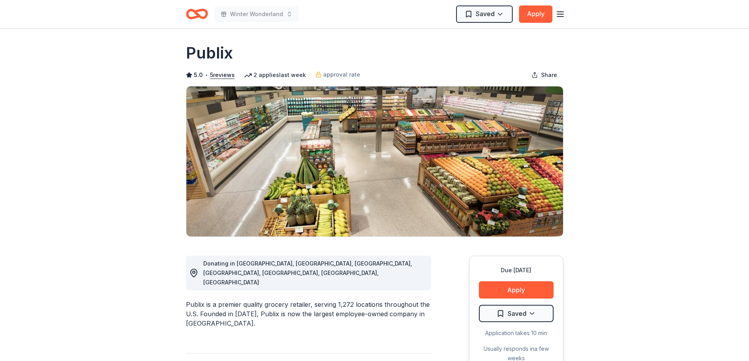
scroll to position [0, 0]
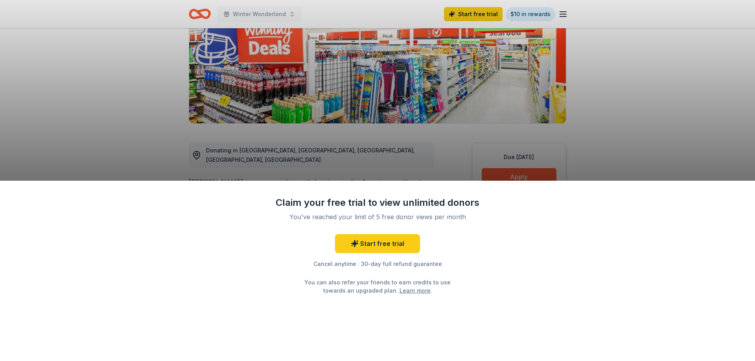
scroll to position [118, 0]
